Goal: Task Accomplishment & Management: Complete application form

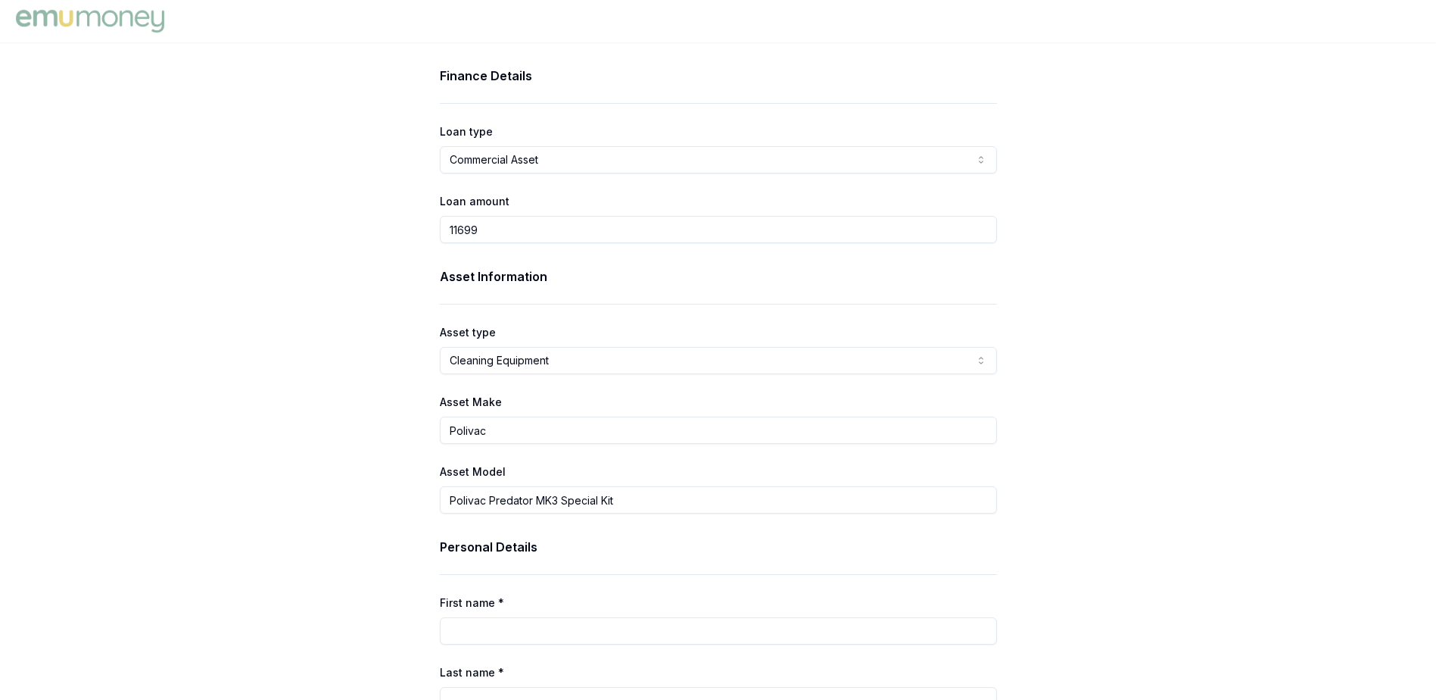
click at [525, 360] on html "Finance Details Loan type Commercial Asset Consumer Loan Consumer Asset Commerc…" at bounding box center [718, 350] width 1436 height 700
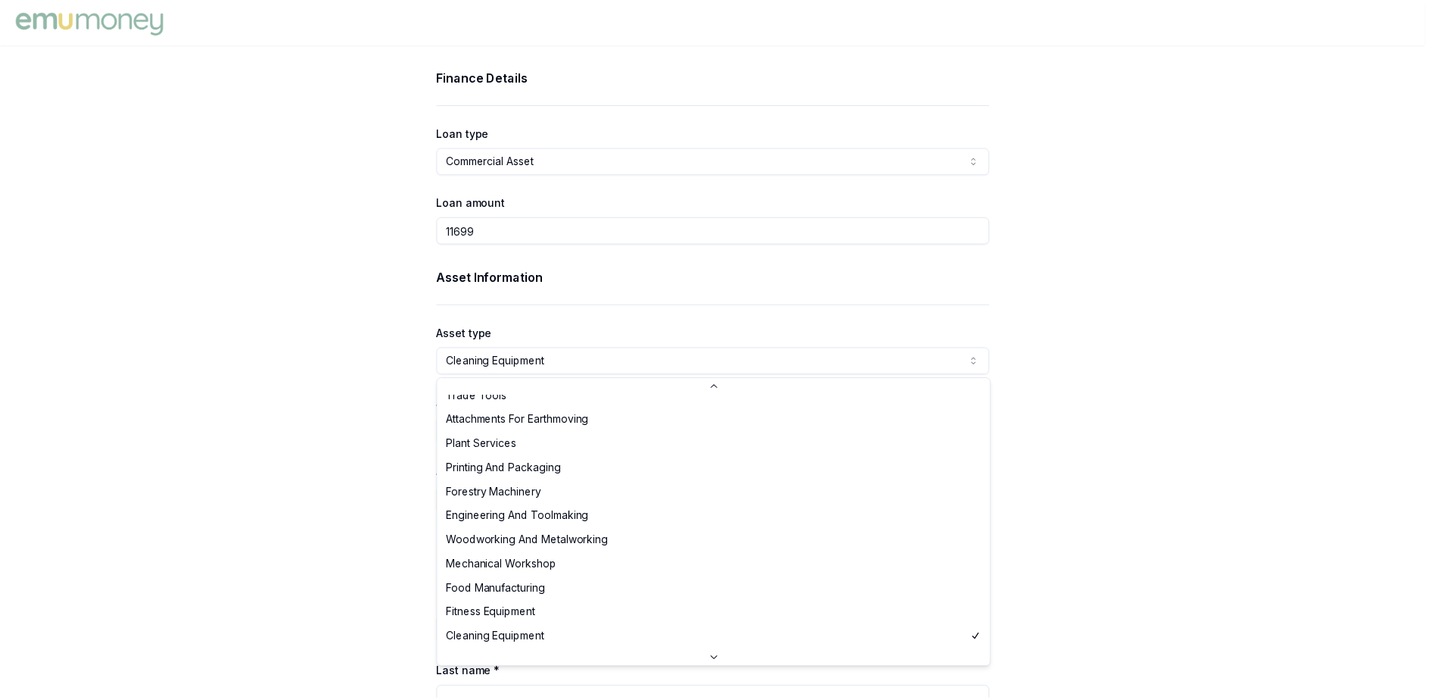
scroll to position [403, 0]
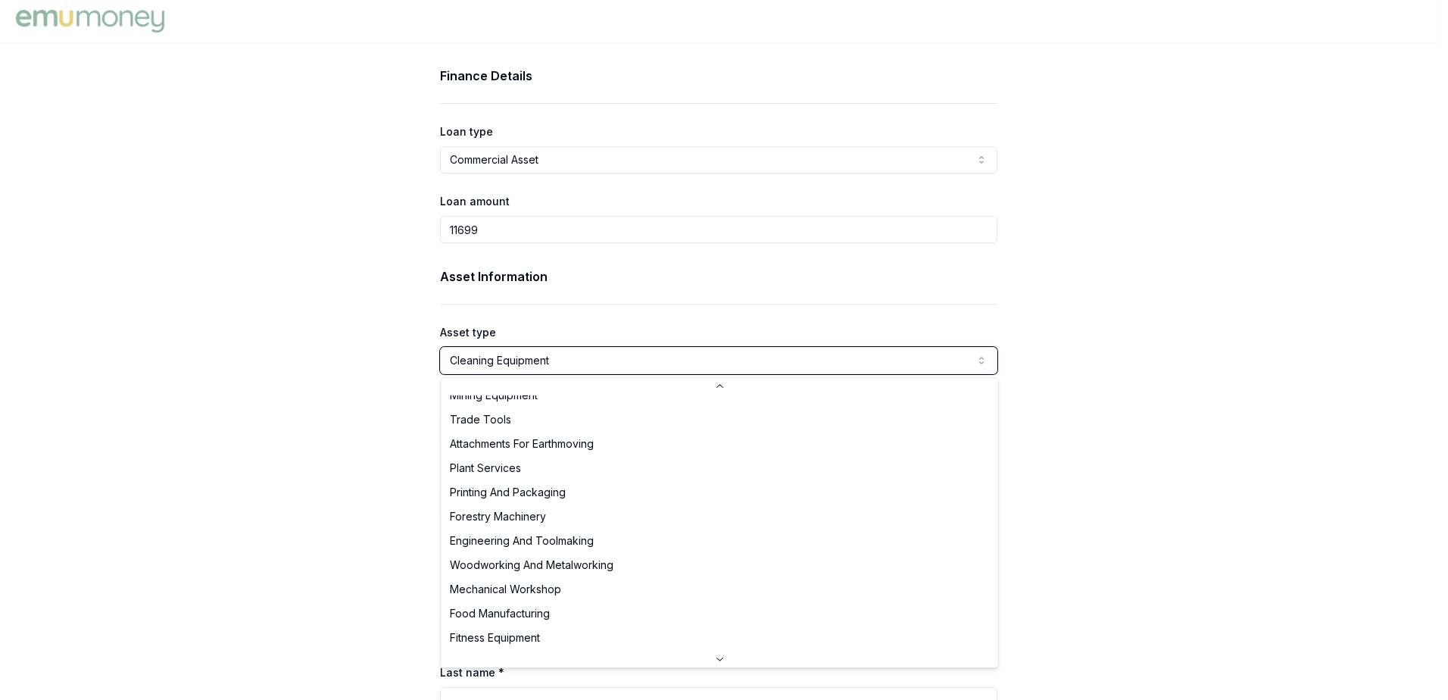
click at [338, 430] on html "Finance Details Loan type Commercial Asset Consumer Loan Consumer Asset Commerc…" at bounding box center [724, 350] width 1448 height 700
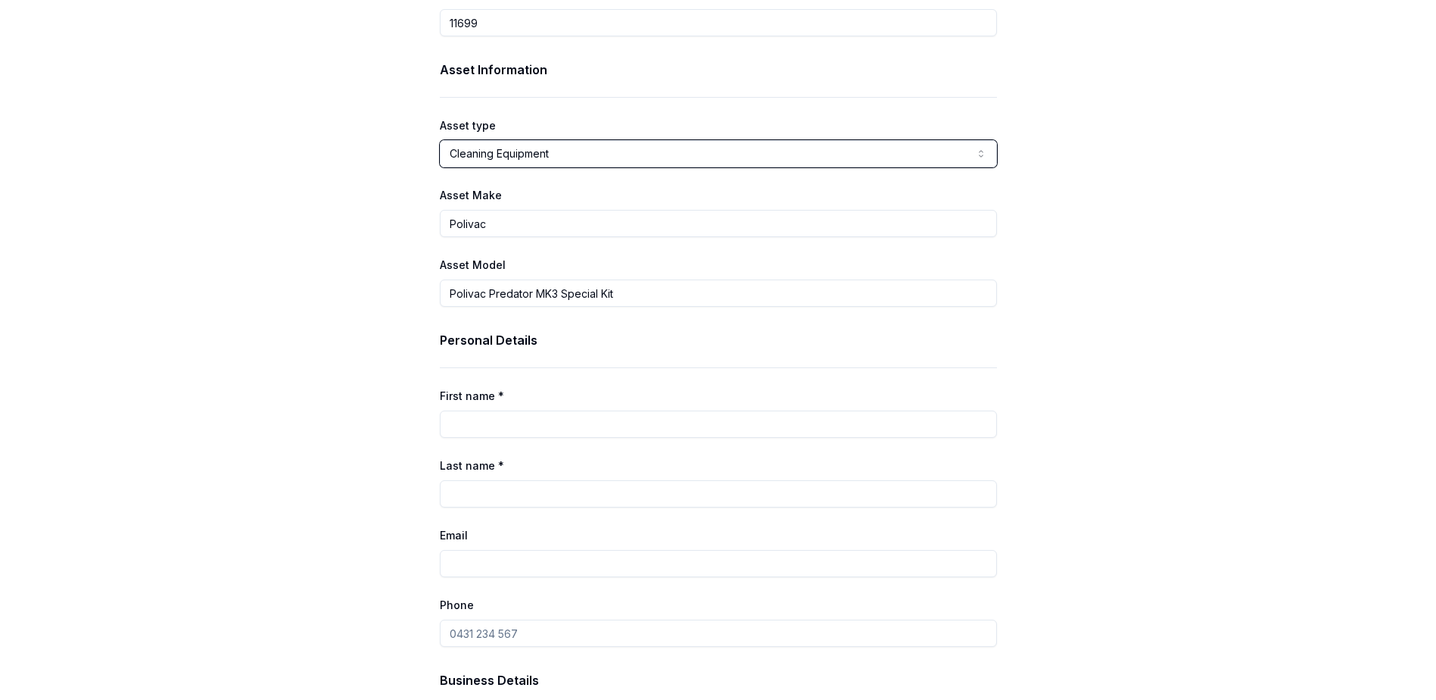
scroll to position [227, 0]
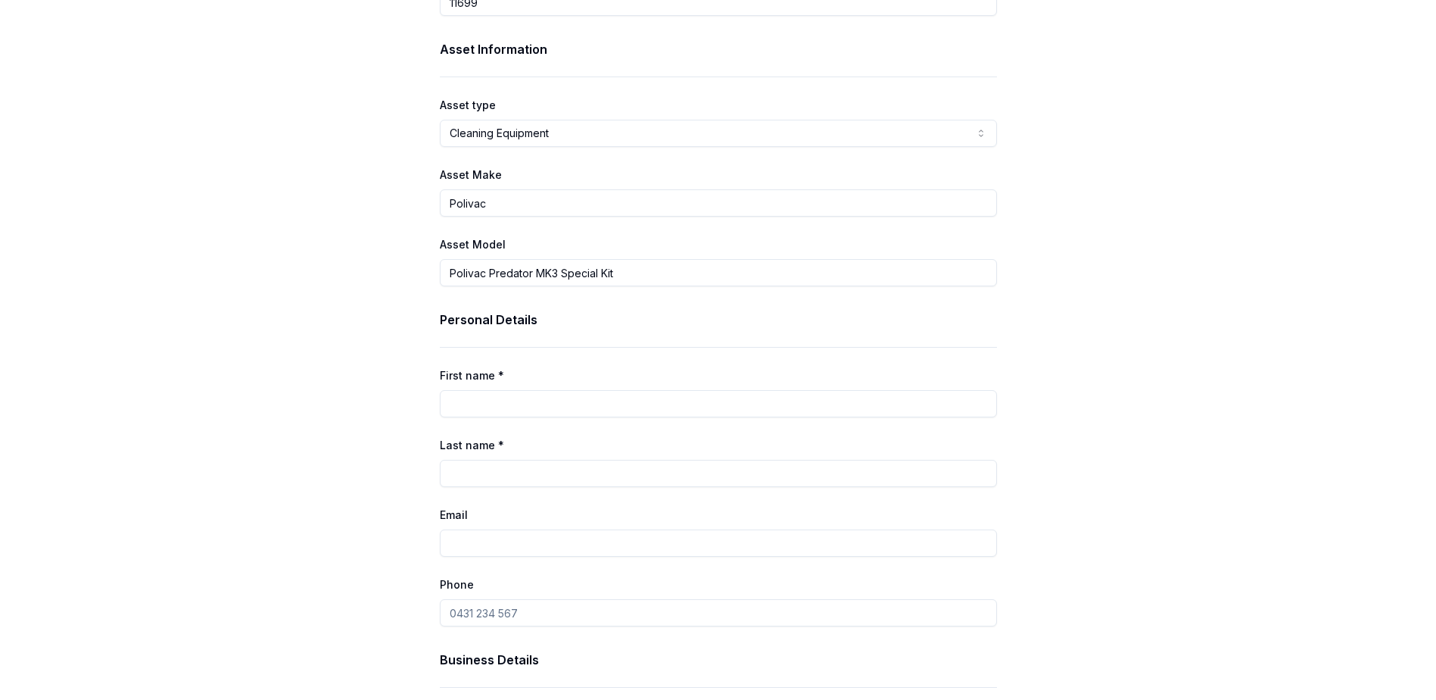
click at [523, 395] on input "First name *" at bounding box center [718, 403] width 557 height 27
click at [318, 444] on div "Finance Details Loan type Commercial Asset Consumer Loan Consumer Asset Commerc…" at bounding box center [718, 552] width 1436 height 1426
click at [563, 404] on input "First name *" at bounding box center [718, 403] width 557 height 27
type input "[PERSON_NAME]"
type input "najm"
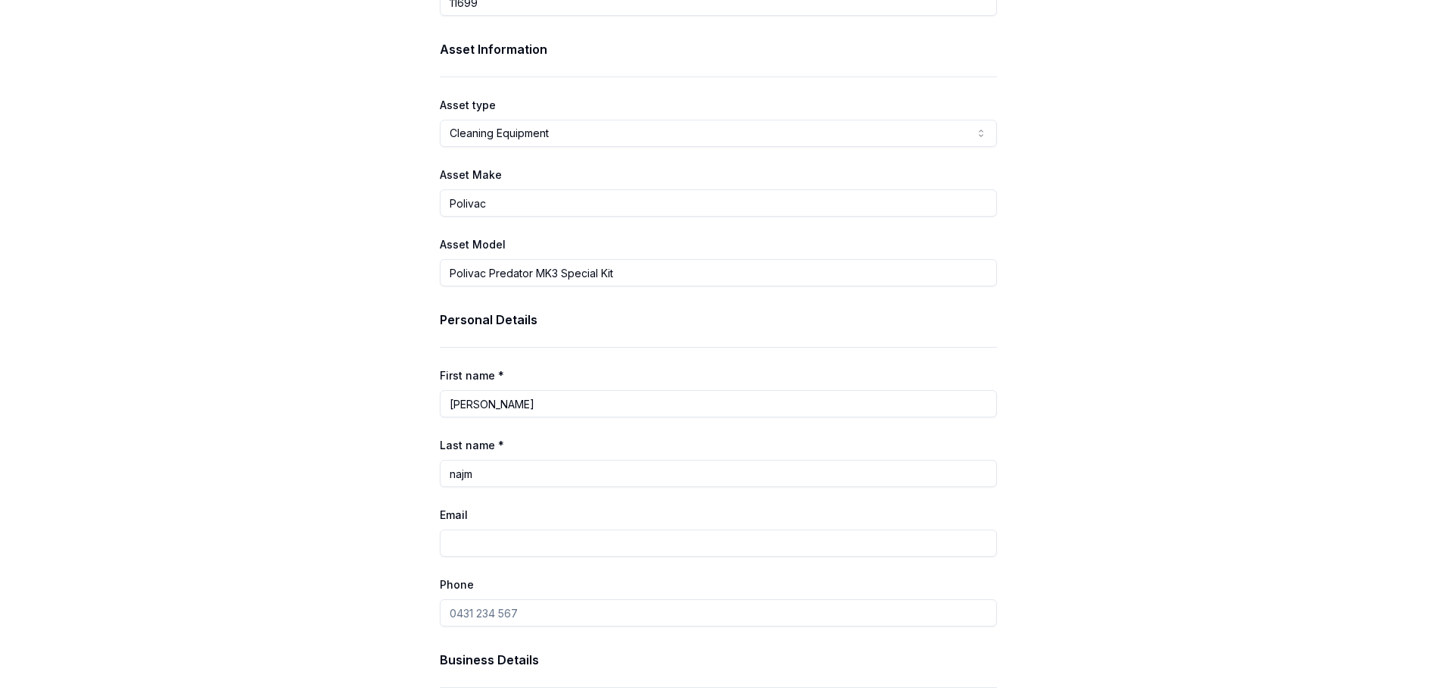
type input "[EMAIL_ADDRESS][DOMAIN_NAME]"
type input "0411 424 311"
type input "Jp services solutions pty ltd"
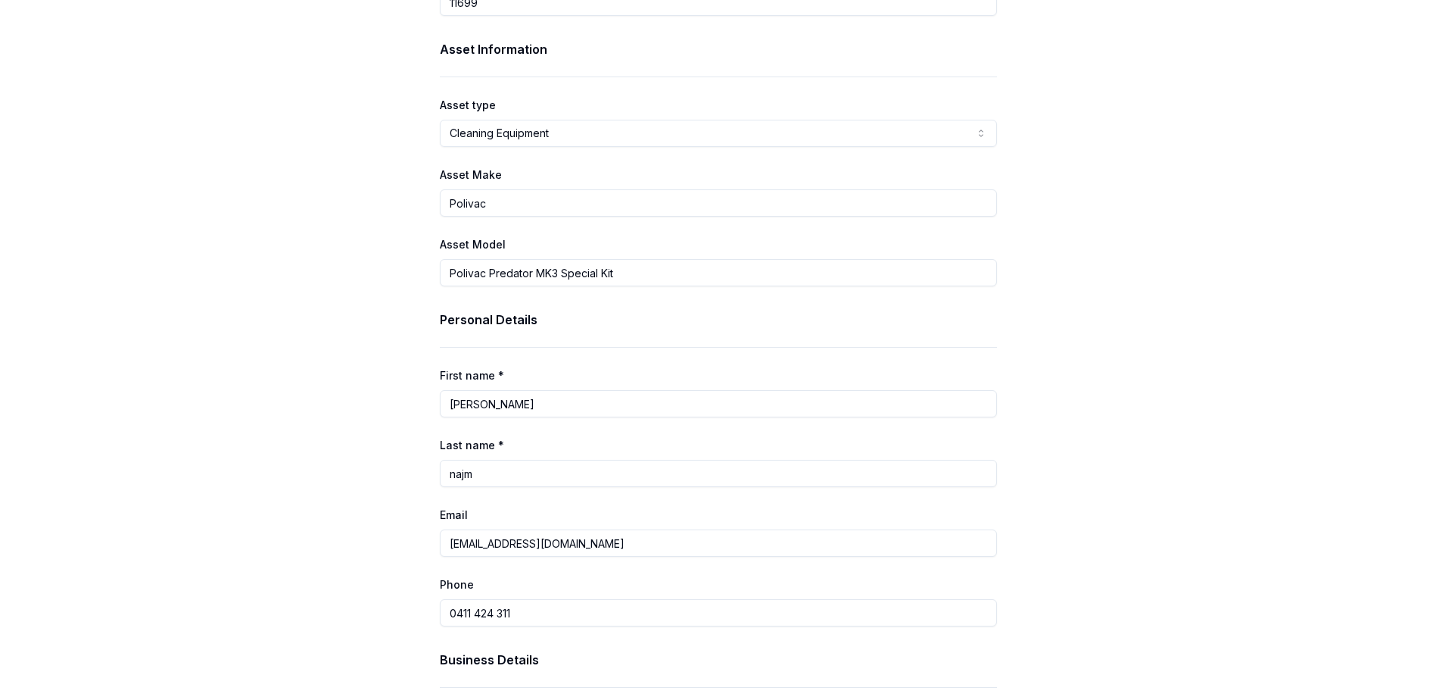
type input "Jp services solutions pty ltd"
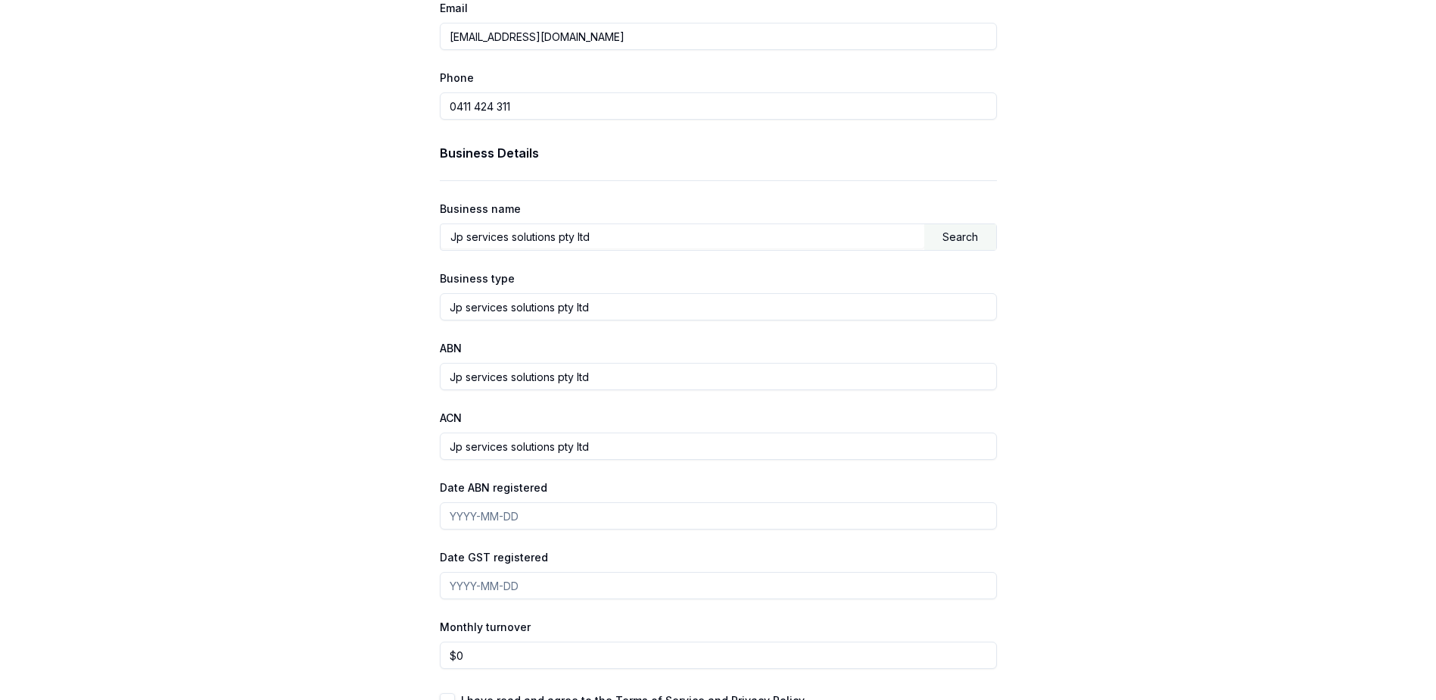
scroll to position [757, 0]
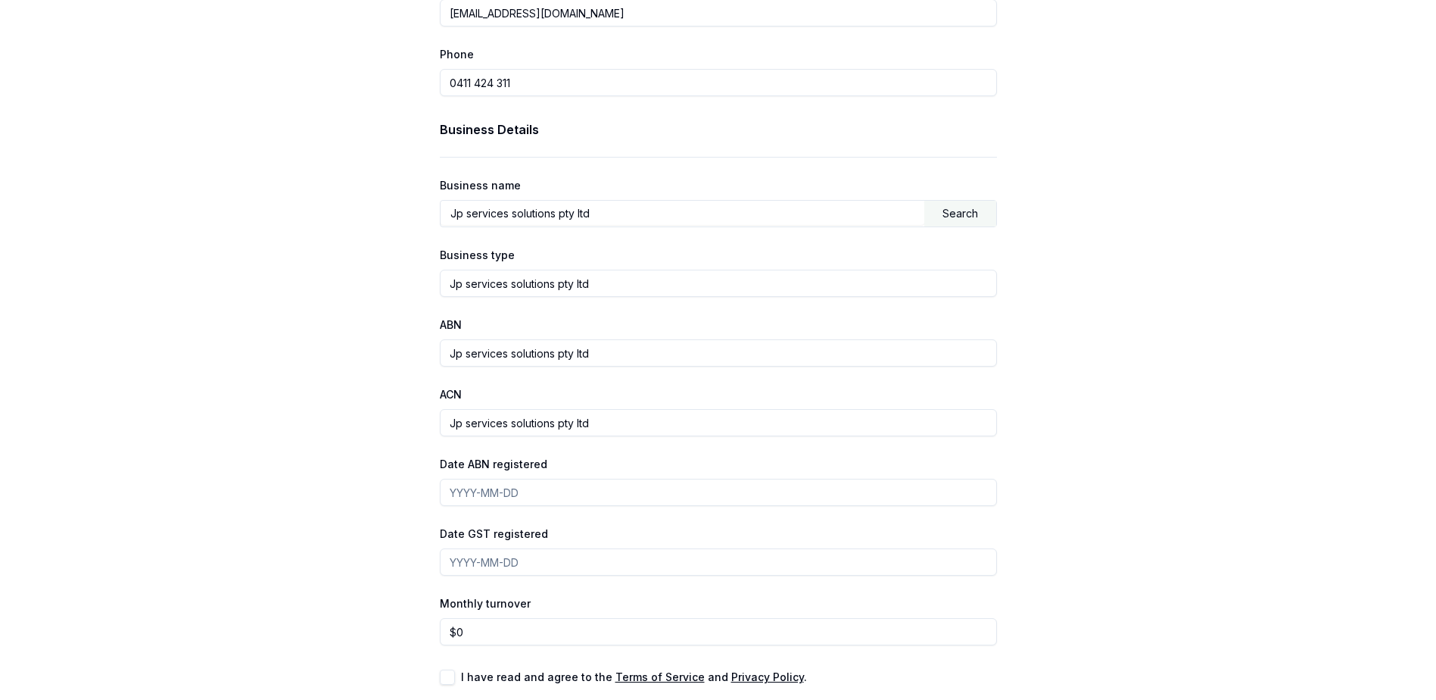
click at [517, 494] on input "Date ABN registered" at bounding box center [718, 492] width 557 height 27
type input "16"
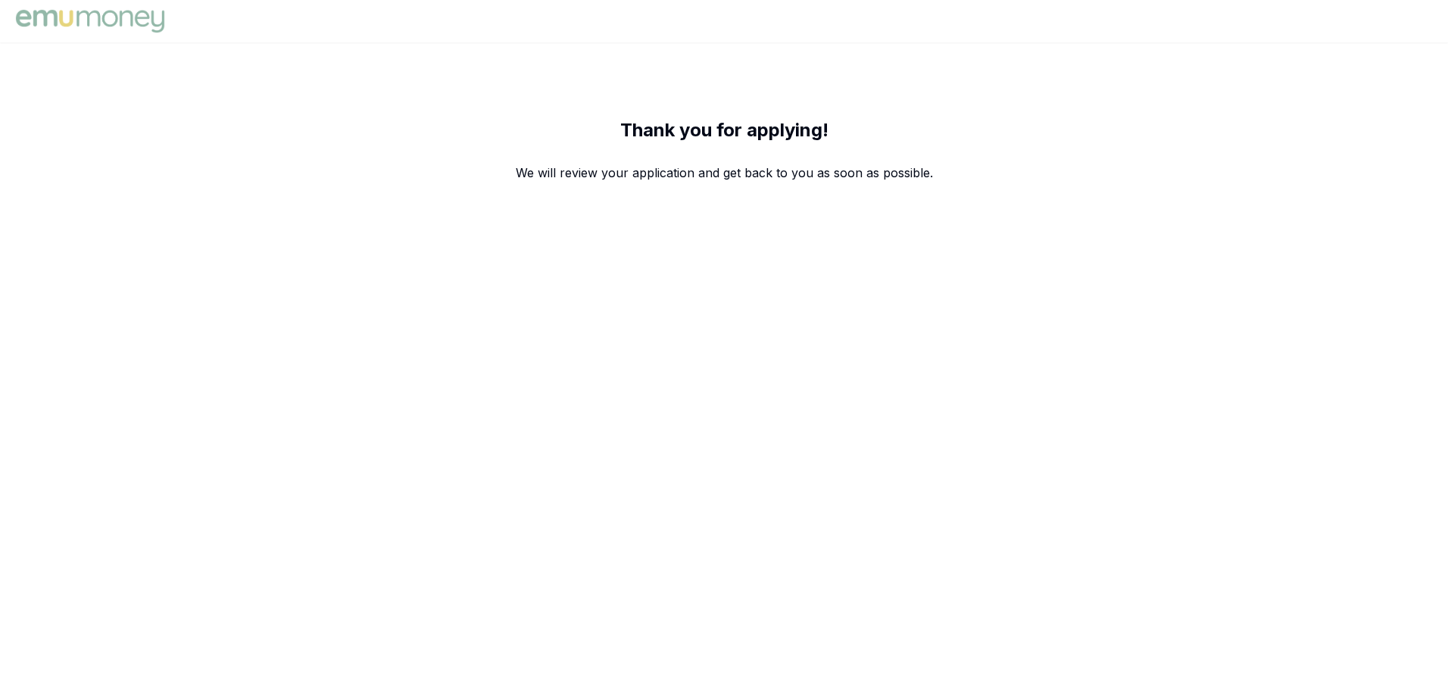
click at [647, 562] on body "Thank you for applying! We will review your application and get back to you as …" at bounding box center [724, 350] width 1448 height 700
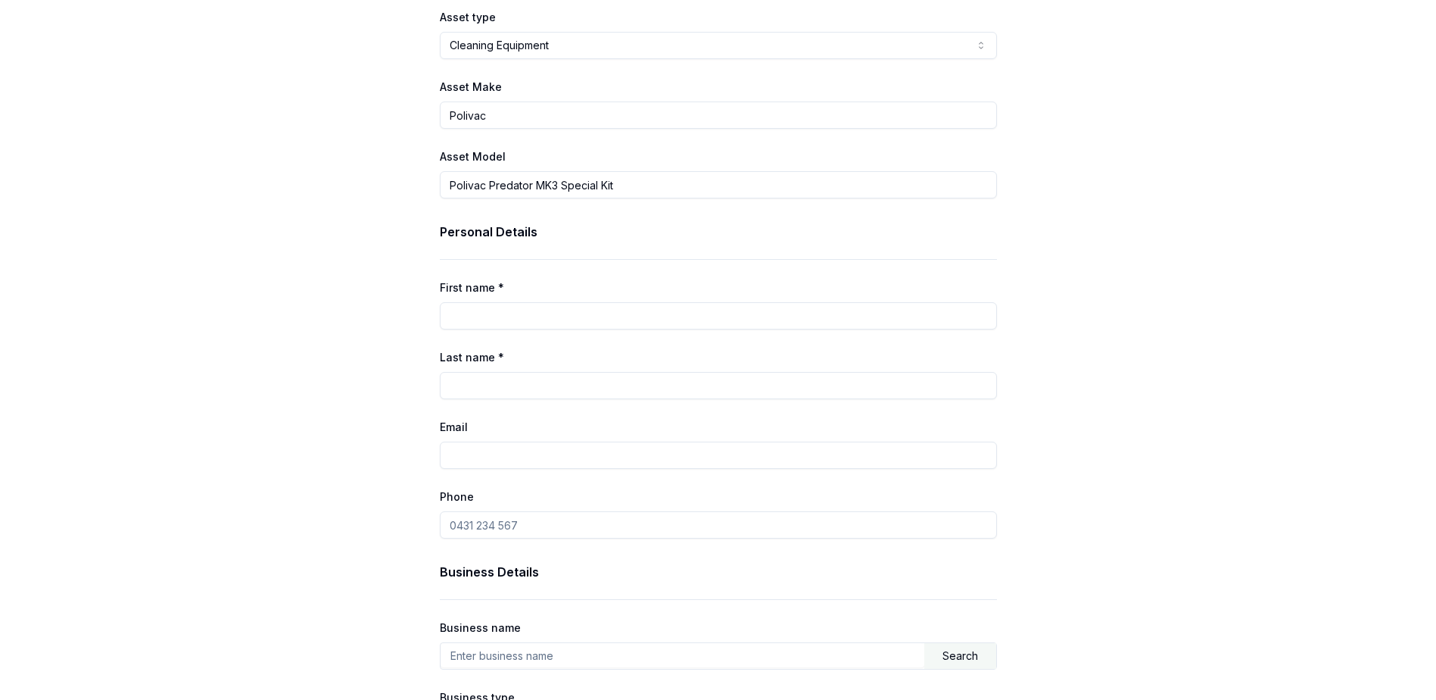
scroll to position [379, 0]
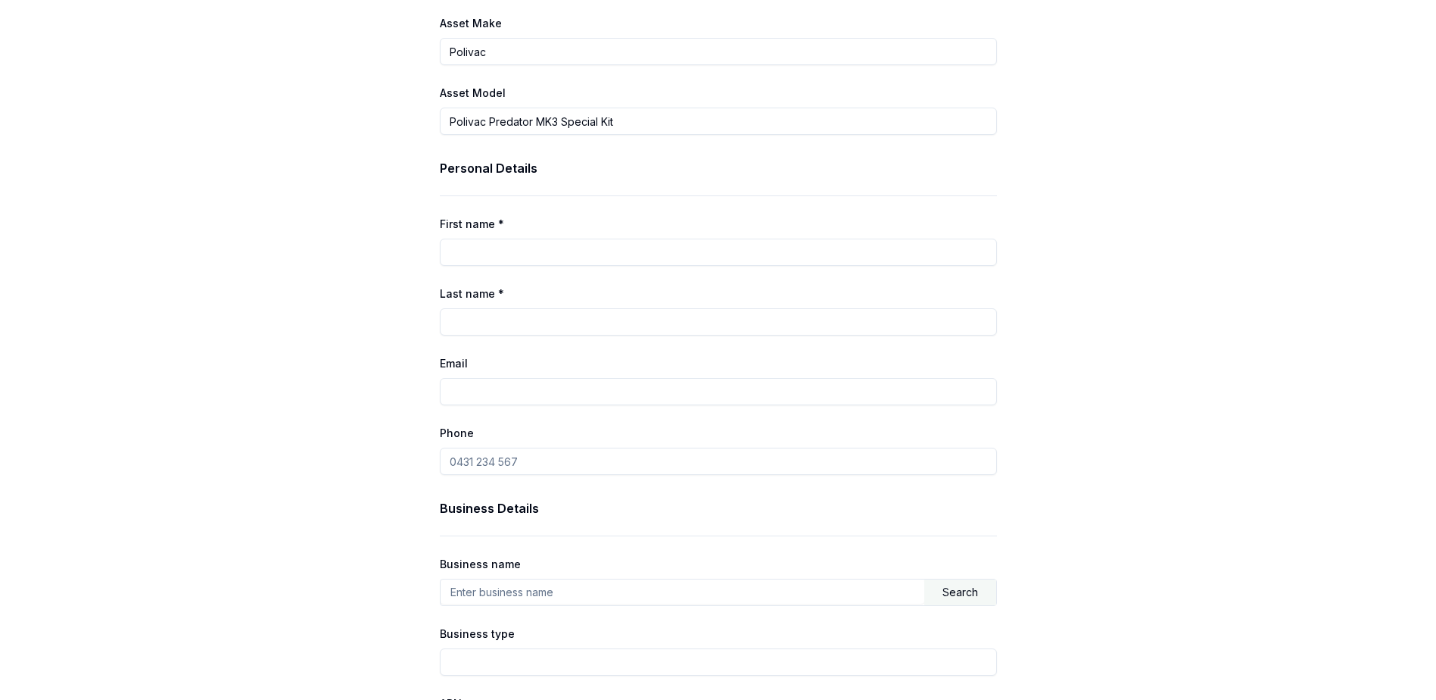
click at [564, 255] on input "First name *" at bounding box center [718, 251] width 557 height 27
type input "[PERSON_NAME]"
type input "najm"
type input "[EMAIL_ADDRESS][DOMAIN_NAME]"
type input "0411 424 311"
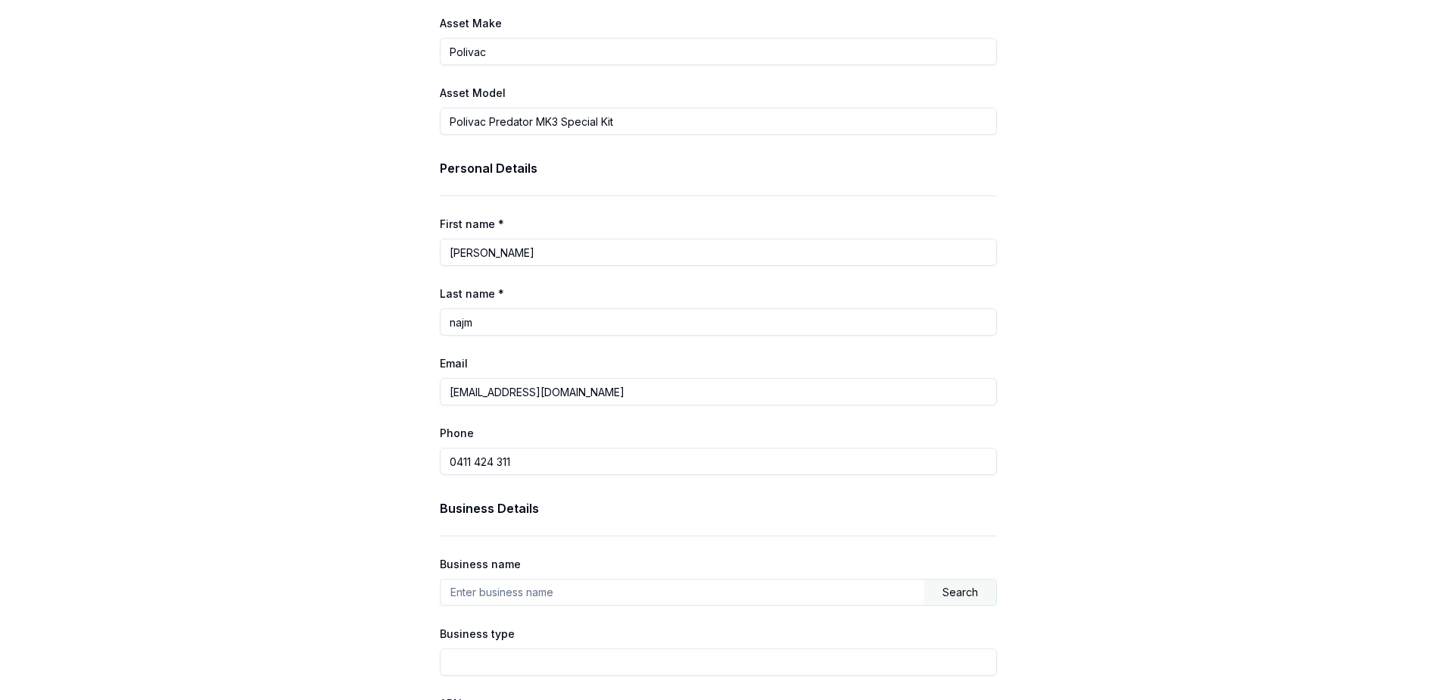
type input "Jp services solutions pty ltd"
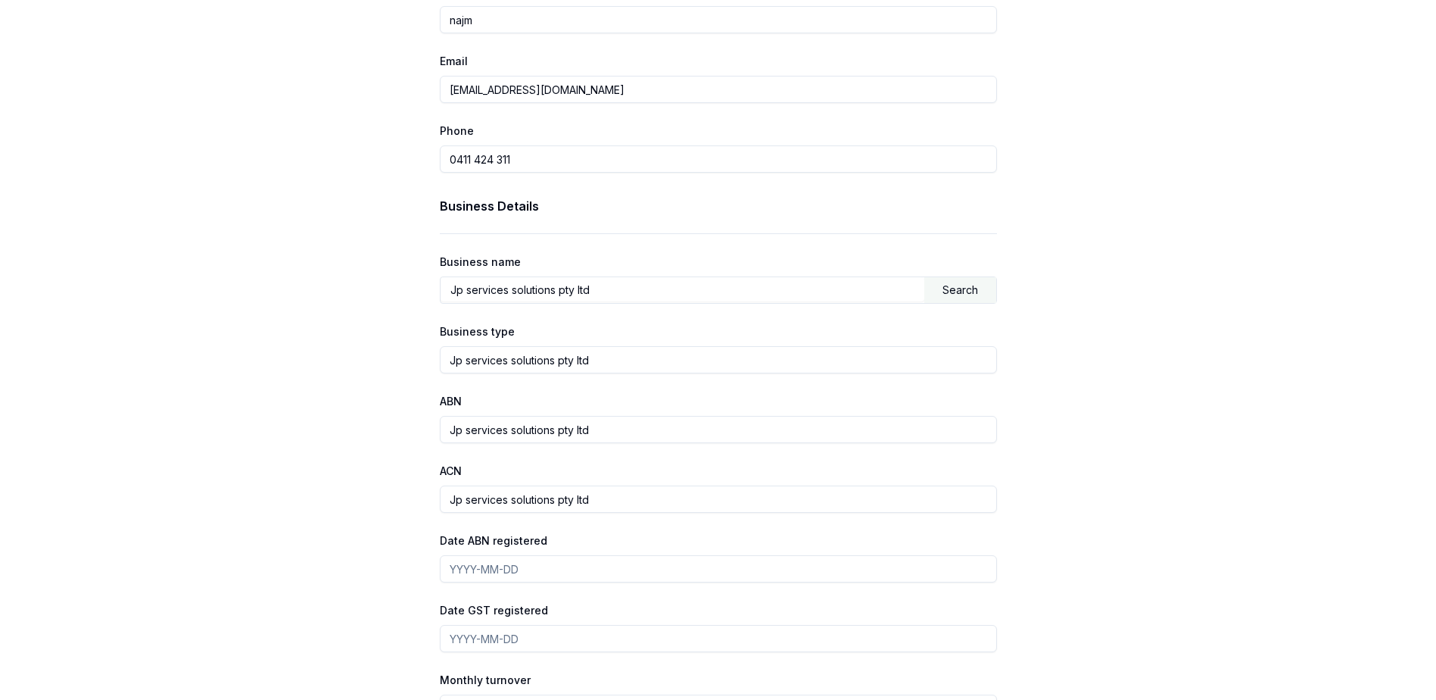
scroll to position [681, 0]
click at [525, 569] on input "Date ABN registered" at bounding box center [718, 567] width 557 height 27
type input "1"
type input "[DATE]"
click at [528, 646] on input "Date GST registered" at bounding box center [718, 637] width 557 height 27
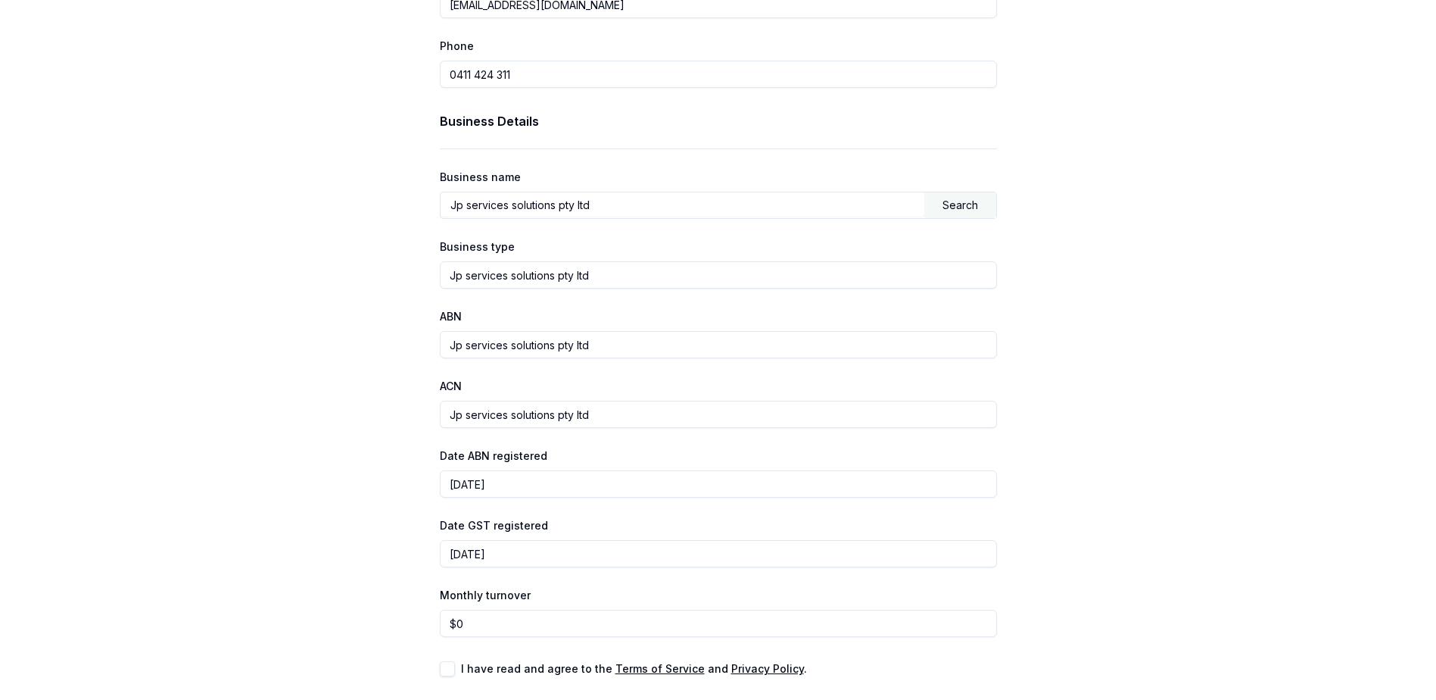
scroll to position [818, 0]
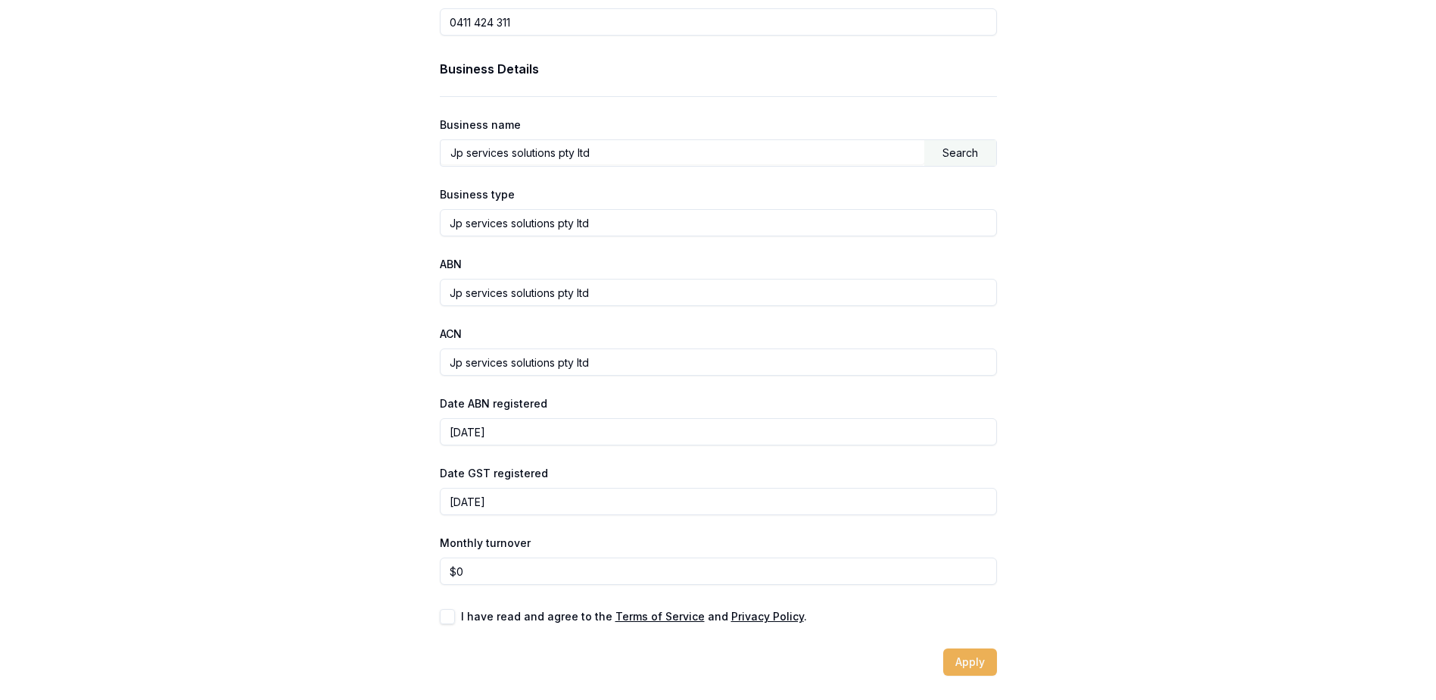
type input "[DATE]"
type input "0"
click at [515, 566] on input "0" at bounding box center [718, 570] width 557 height 27
type input "8"
type input "$7,000"
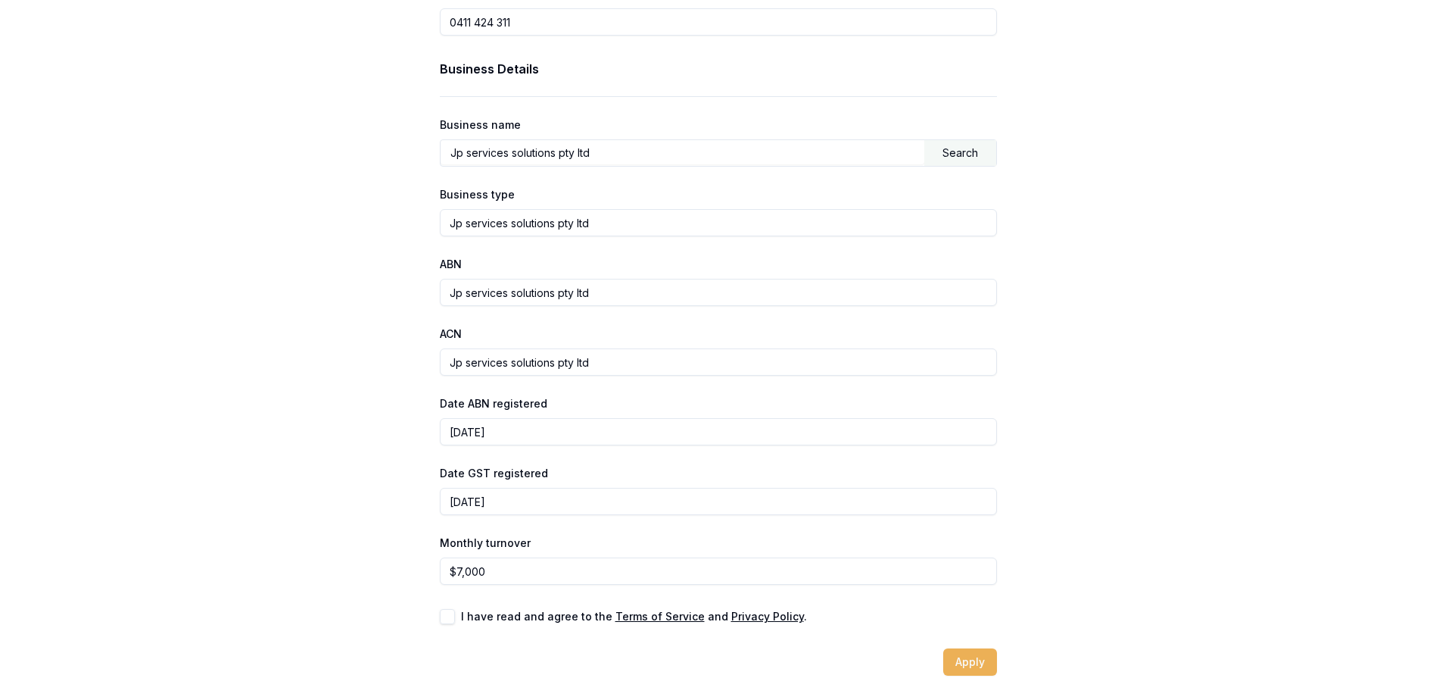
click at [448, 612] on button "button" at bounding box center [447, 616] width 15 height 15
checkbox input "true"
click at [965, 154] on div "Search" at bounding box center [960, 153] width 72 height 26
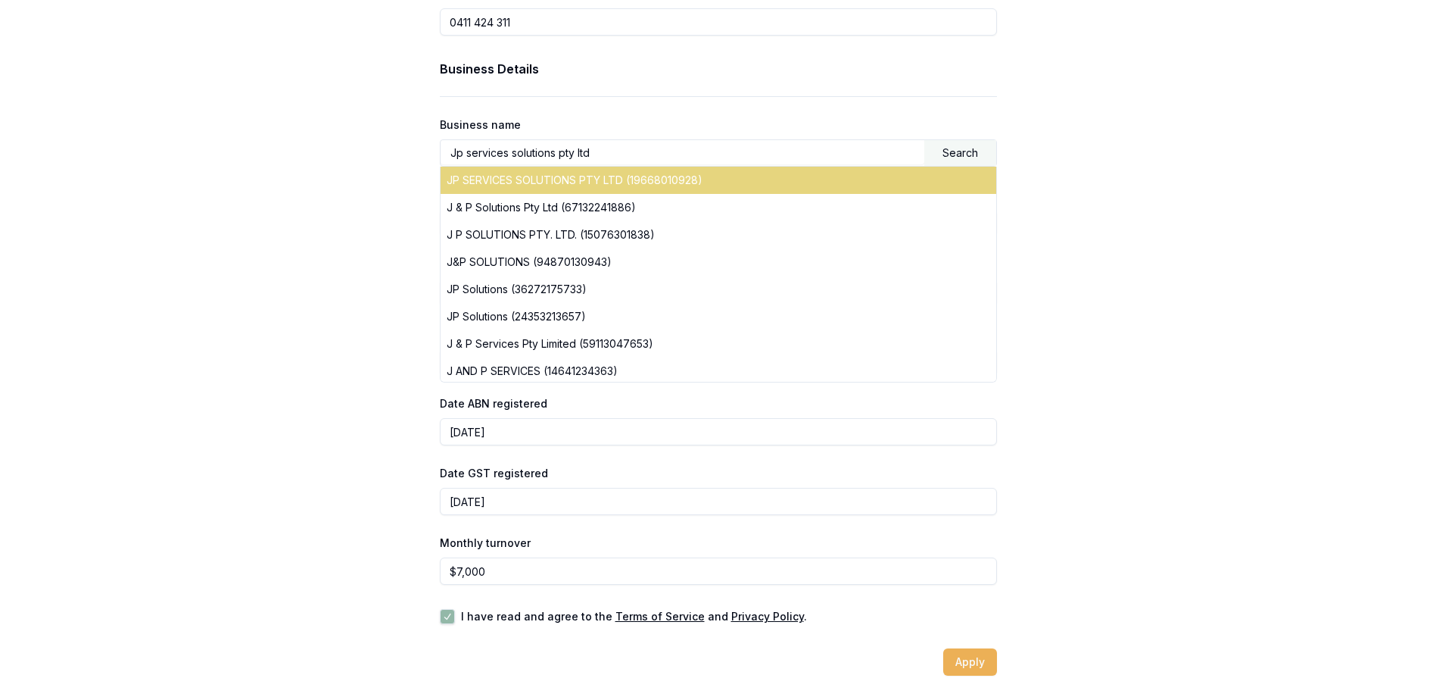
click at [704, 189] on div "JP SERVICES SOLUTIONS PTY LTD (19668010928)" at bounding box center [719, 180] width 556 height 27
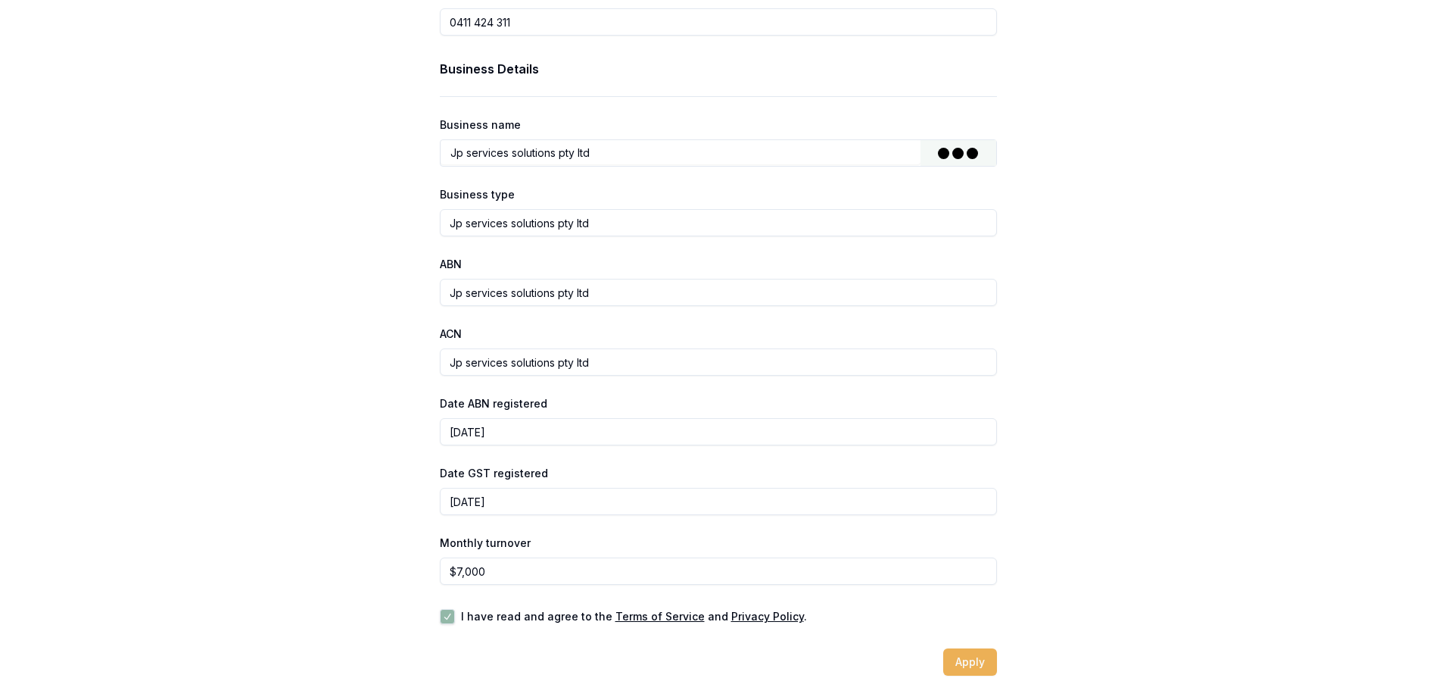
type input "JP SERVICES SOLUTIONS PTY LTD"
type input "Australian Private Company"
type input "19668010928"
type input "668010928"
click at [980, 663] on button "Apply" at bounding box center [970, 661] width 54 height 27
